Goal: Task Accomplishment & Management: Complete application form

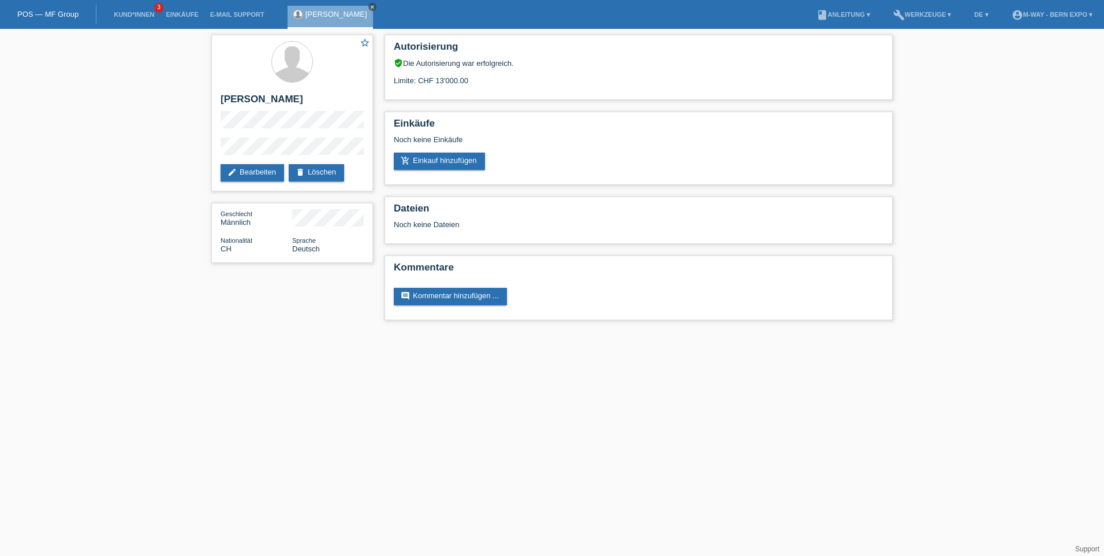
click at [370, 8] on icon "close" at bounding box center [373, 7] width 6 height 6
click at [38, 14] on link "POS — MF Group" at bounding box center [47, 14] width 61 height 9
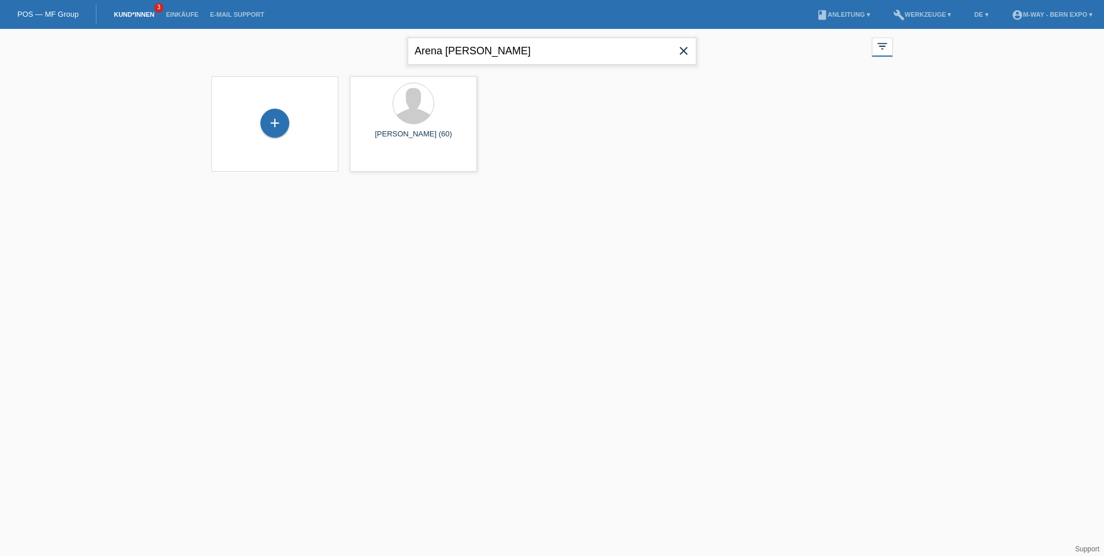
click at [522, 52] on input "Arena Bruno" at bounding box center [552, 51] width 289 height 27
type input "A"
click at [268, 124] on div "+" at bounding box center [274, 123] width 29 height 29
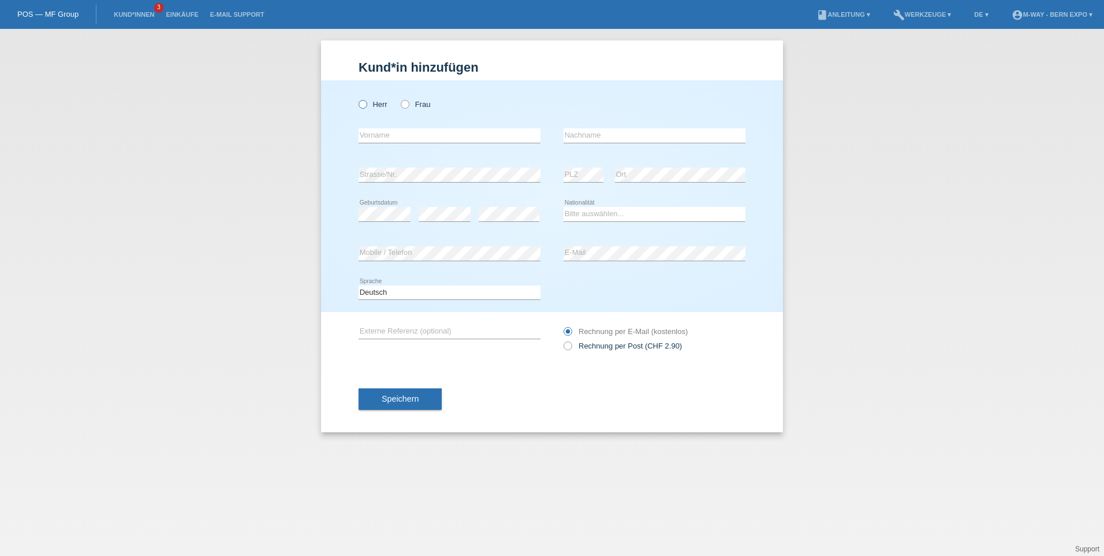
click at [357, 98] on icon at bounding box center [357, 98] width 0 height 0
click at [364, 107] on input "Herr" at bounding box center [363, 104] width 8 height 8
radio input "true"
drag, startPoint x: 407, startPoint y: 139, endPoint x: 476, endPoint y: 105, distance: 77.0
click at [407, 139] on input "text" at bounding box center [450, 135] width 182 height 14
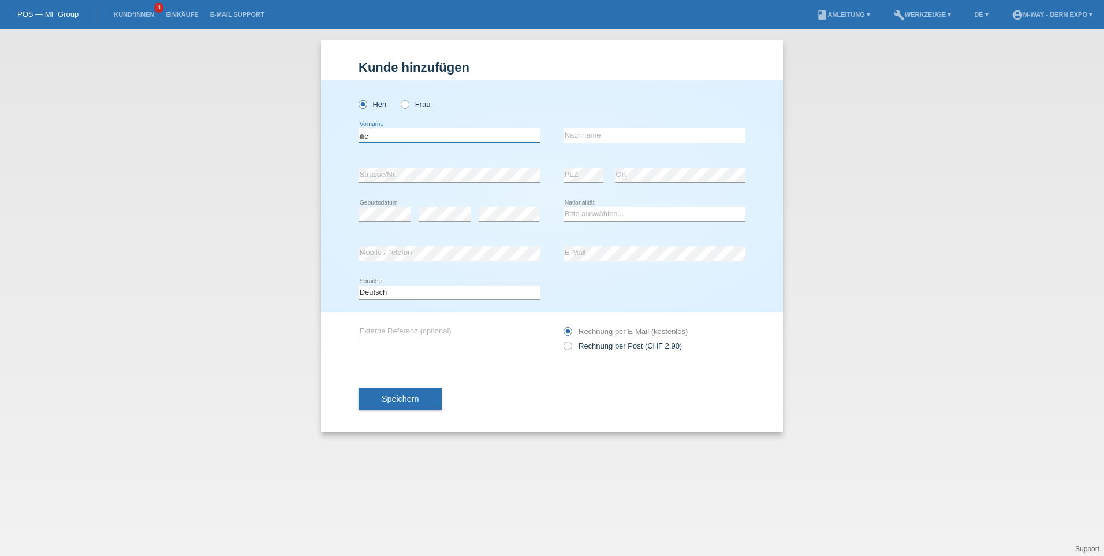
type input "ilic"
click at [588, 131] on input "text" at bounding box center [655, 135] width 182 height 14
click at [569, 136] on input "zeljko" at bounding box center [655, 135] width 182 height 14
type input "[PERSON_NAME]"
drag, startPoint x: 363, startPoint y: 135, endPoint x: 363, endPoint y: 143, distance: 8.1
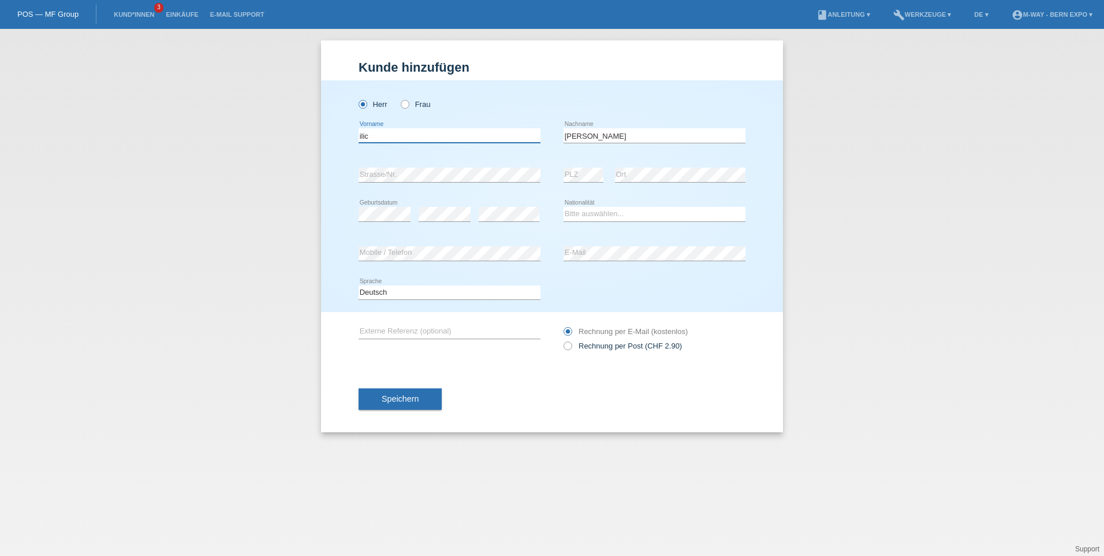
click at [363, 136] on input "ilic" at bounding box center [450, 135] width 182 height 14
type input "Ilic"
click at [438, 221] on icon at bounding box center [445, 221] width 52 height 1
click at [652, 214] on select "Bitte auswählen... Schweiz Deutschland Liechtenstein Österreich ------------ Af…" at bounding box center [655, 214] width 182 height 14
select select "CH"
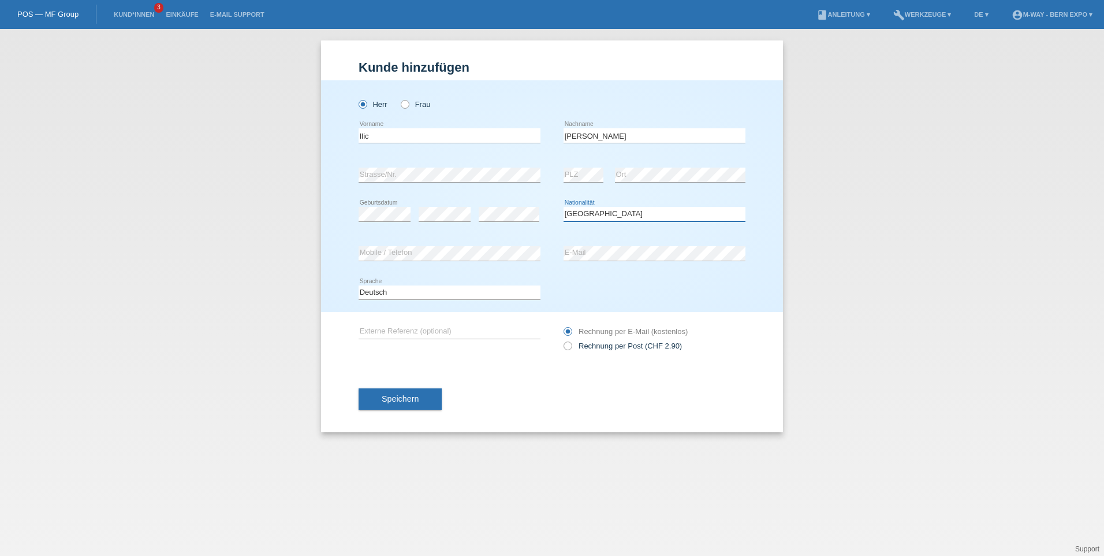
click at [564, 207] on select "Bitte auswählen... Schweiz Deutschland Liechtenstein Österreich ------------ Af…" at bounding box center [655, 214] width 182 height 14
click at [395, 292] on select "Deutsch Français Italiano English" at bounding box center [450, 292] width 182 height 14
select select "fr"
click at [359, 285] on select "Deutsch Français Italiano English" at bounding box center [450, 292] width 182 height 14
click at [396, 403] on button "Speichern" at bounding box center [400, 399] width 83 height 22
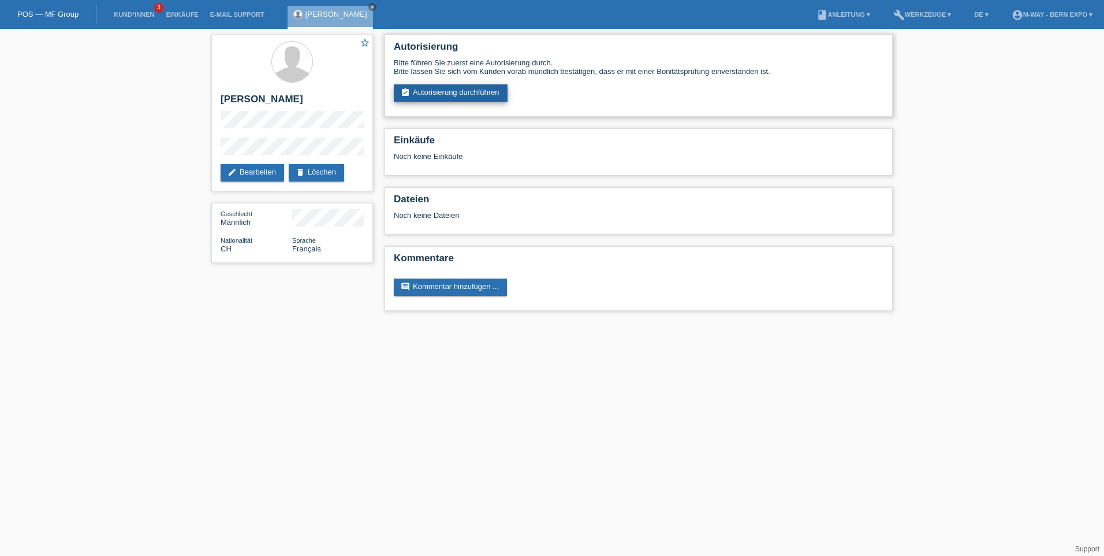
click at [466, 94] on link "assignment_turned_in Autorisierung durchführen" at bounding box center [451, 92] width 114 height 17
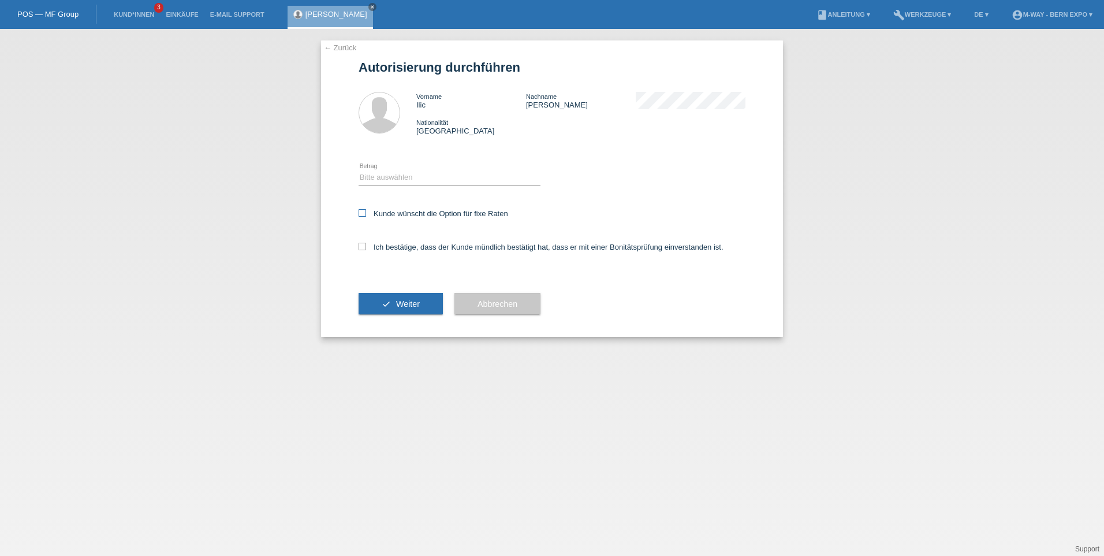
click at [362, 213] on icon at bounding box center [363, 213] width 8 height 8
click at [362, 213] on input "Kunde wünscht die Option für fixe Raten" at bounding box center [363, 213] width 8 height 8
checkbox input "true"
click at [360, 245] on icon at bounding box center [363, 247] width 8 height 8
click at [360, 245] on input "Ich bestätige, dass der Kunde mündlich bestätigt hat, dass er mit einer Bonität…" at bounding box center [363, 247] width 8 height 8
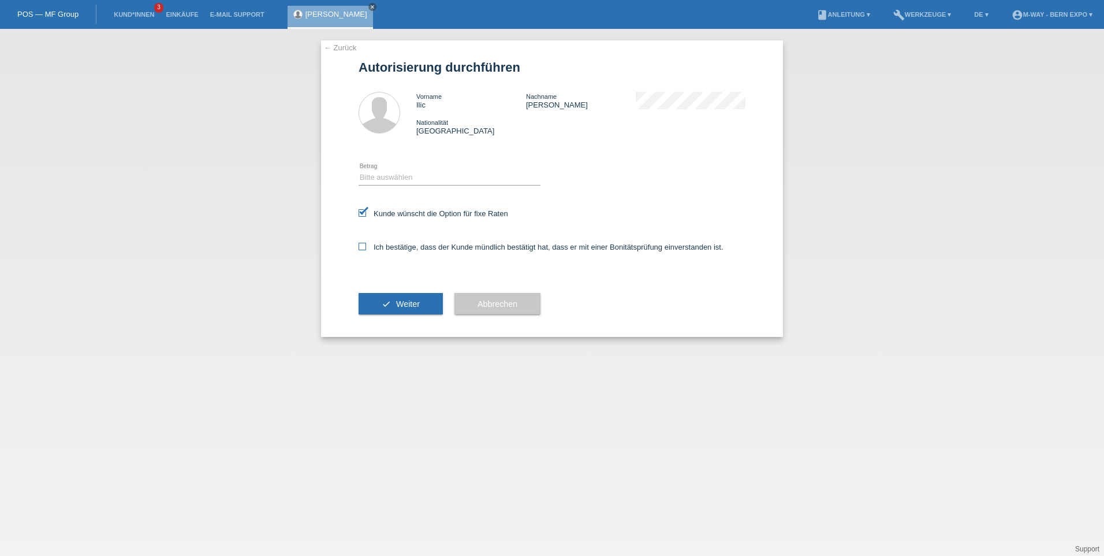
checkbox input "true"
click at [413, 177] on select "Bitte auswählen CHF 1.00 - CHF 499.00 CHF 500.00 - CHF 1'999.00 CHF 2'000.00 - …" at bounding box center [450, 177] width 182 height 14
select select "3"
click at [359, 170] on select "Bitte auswählen CHF 1.00 - CHF 499.00 CHF 500.00 - CHF 1'999.00 CHF 2'000.00 - …" at bounding box center [450, 177] width 182 height 14
click at [400, 304] on span "Weiter" at bounding box center [408, 303] width 24 height 9
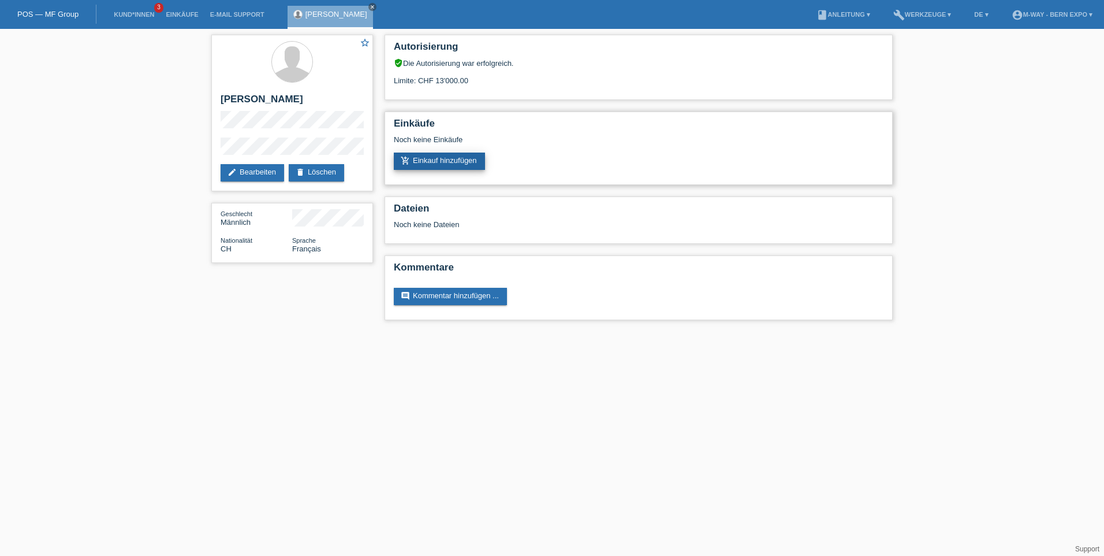
click at [446, 155] on link "add_shopping_cart Einkauf hinzufügen" at bounding box center [439, 160] width 91 height 17
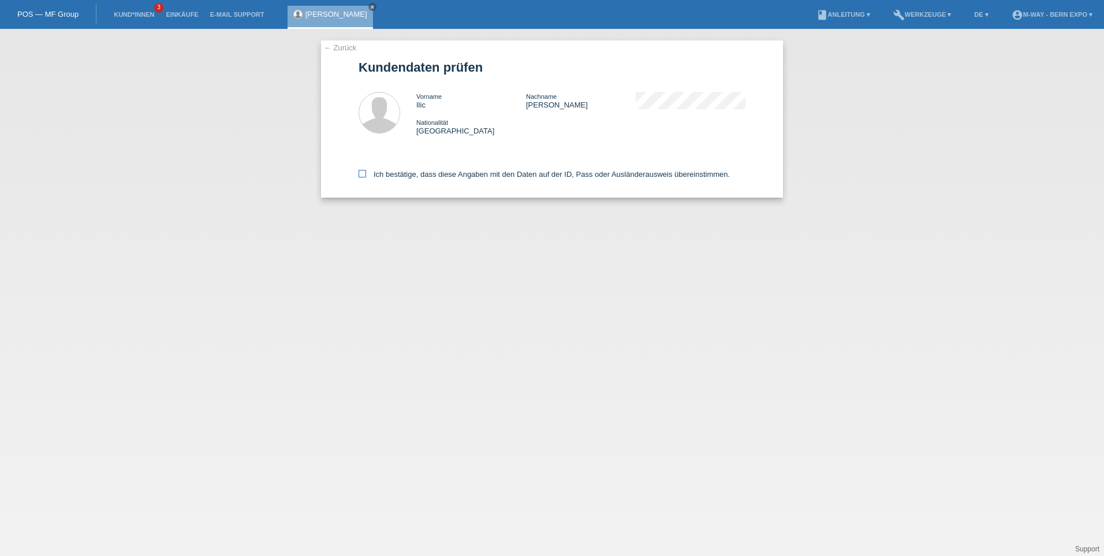
click at [359, 177] on icon at bounding box center [363, 174] width 8 height 8
click at [359, 177] on input "Ich bestätige, dass diese Angaben mit den Daten auf der ID, Pass oder Ausländer…" at bounding box center [363, 174] width 8 height 8
checkbox input "true"
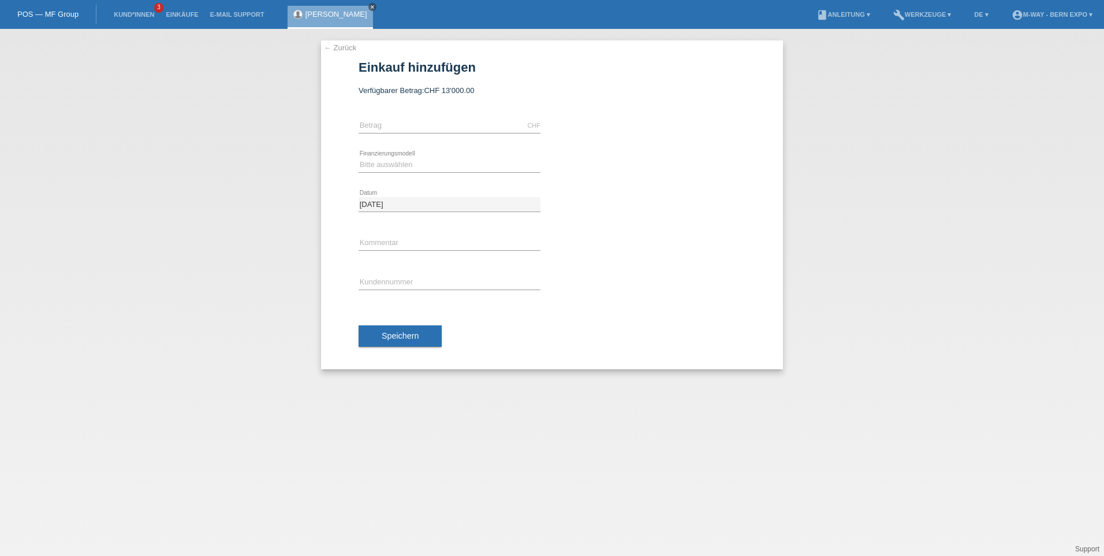
click at [370, 7] on icon "close" at bounding box center [373, 7] width 6 height 6
click at [237, 192] on div "← Zurück Einkauf hinzufügen Verfügbarer Betrag: CHF 13'000.00" at bounding box center [552, 292] width 1104 height 527
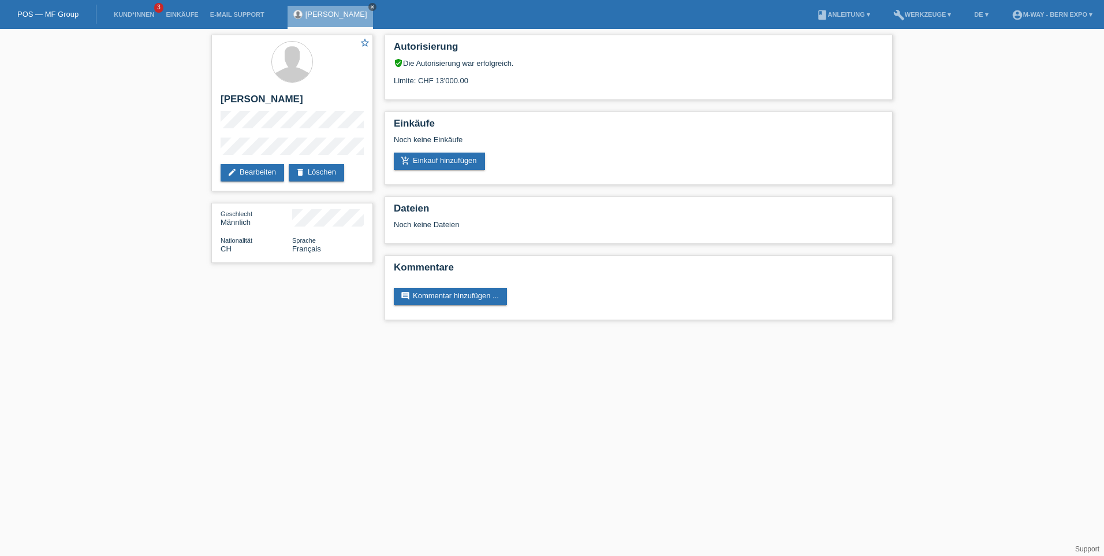
click at [370, 6] on icon "close" at bounding box center [373, 7] width 6 height 6
